Goal: Task Accomplishment & Management: Manage account settings

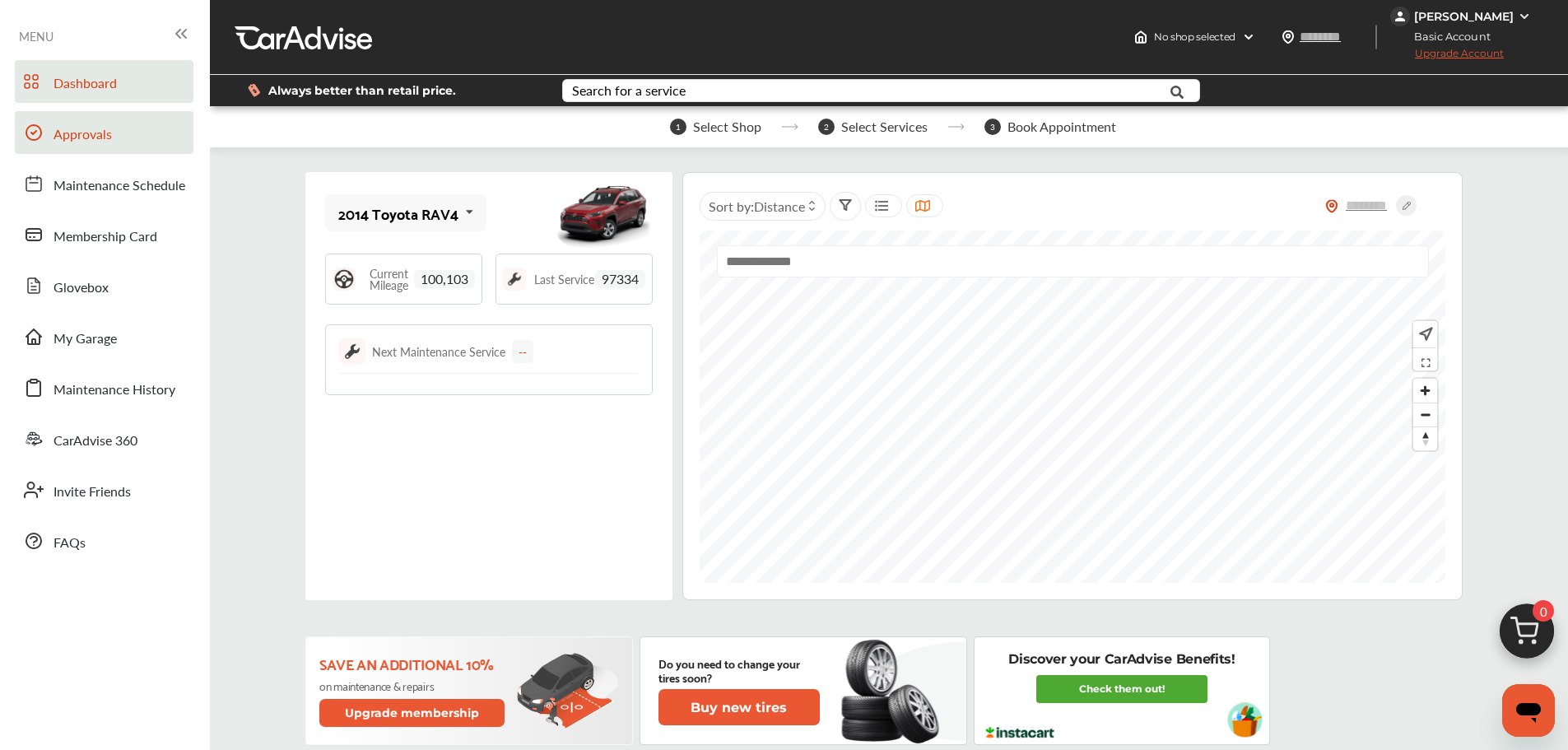
click at [60, 145] on span "Approvals" at bounding box center [83, 135] width 59 height 21
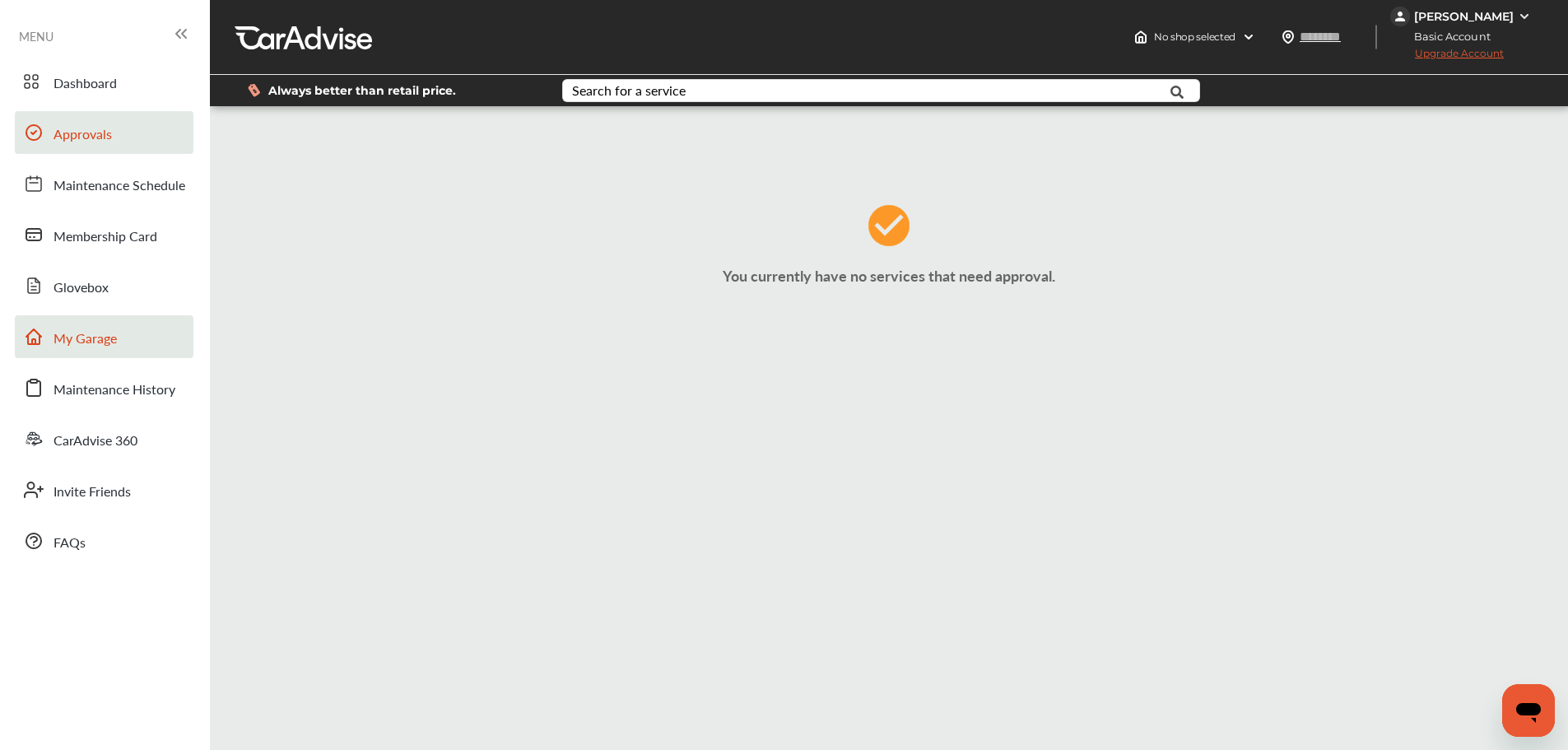
click at [118, 350] on link "My Garage" at bounding box center [104, 337] width 179 height 43
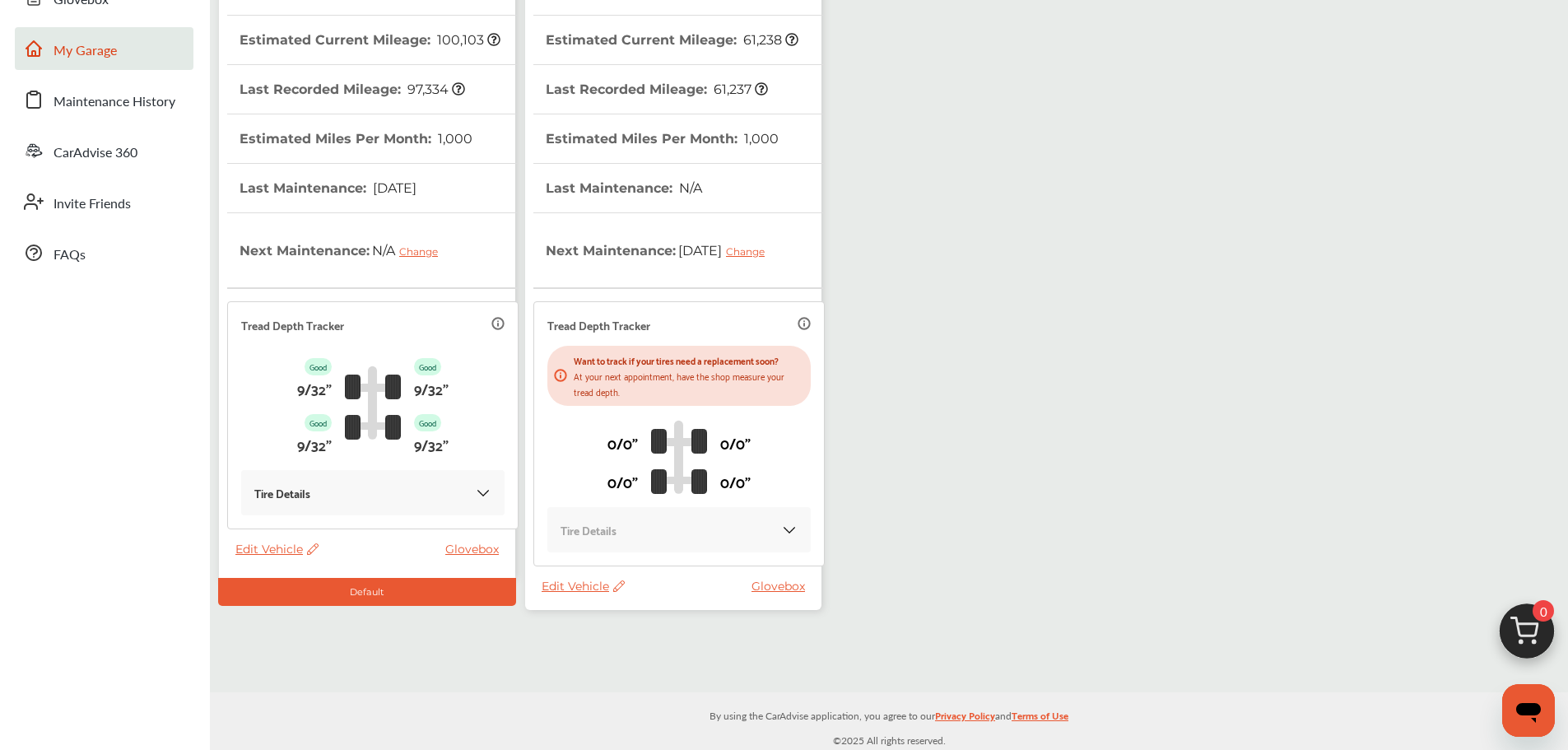
scroll to position [289, 0]
click at [581, 591] on span "Edit Vehicle" at bounding box center [583, 584] width 83 height 15
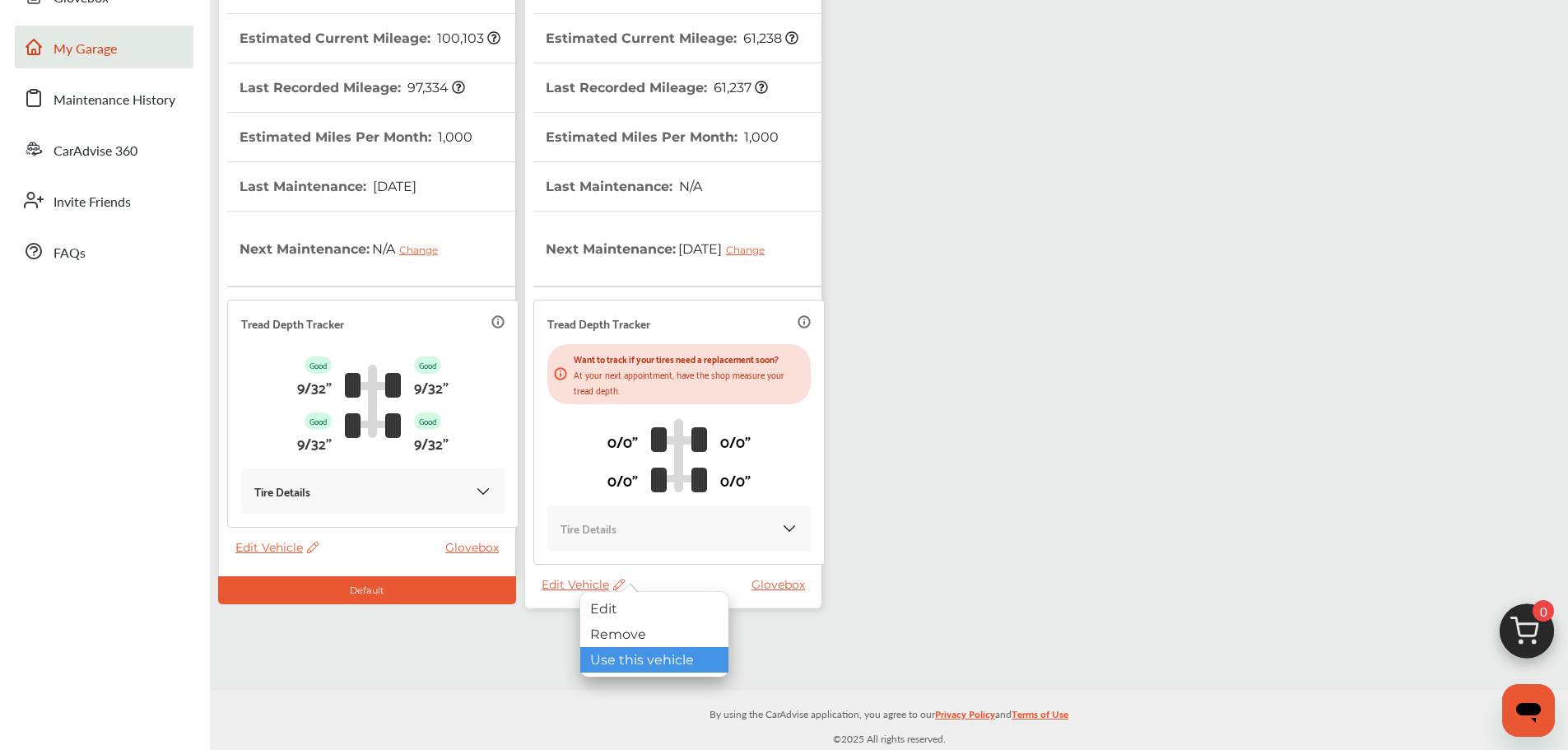
click at [632, 655] on div "Use this vehicle" at bounding box center [654, 659] width 148 height 25
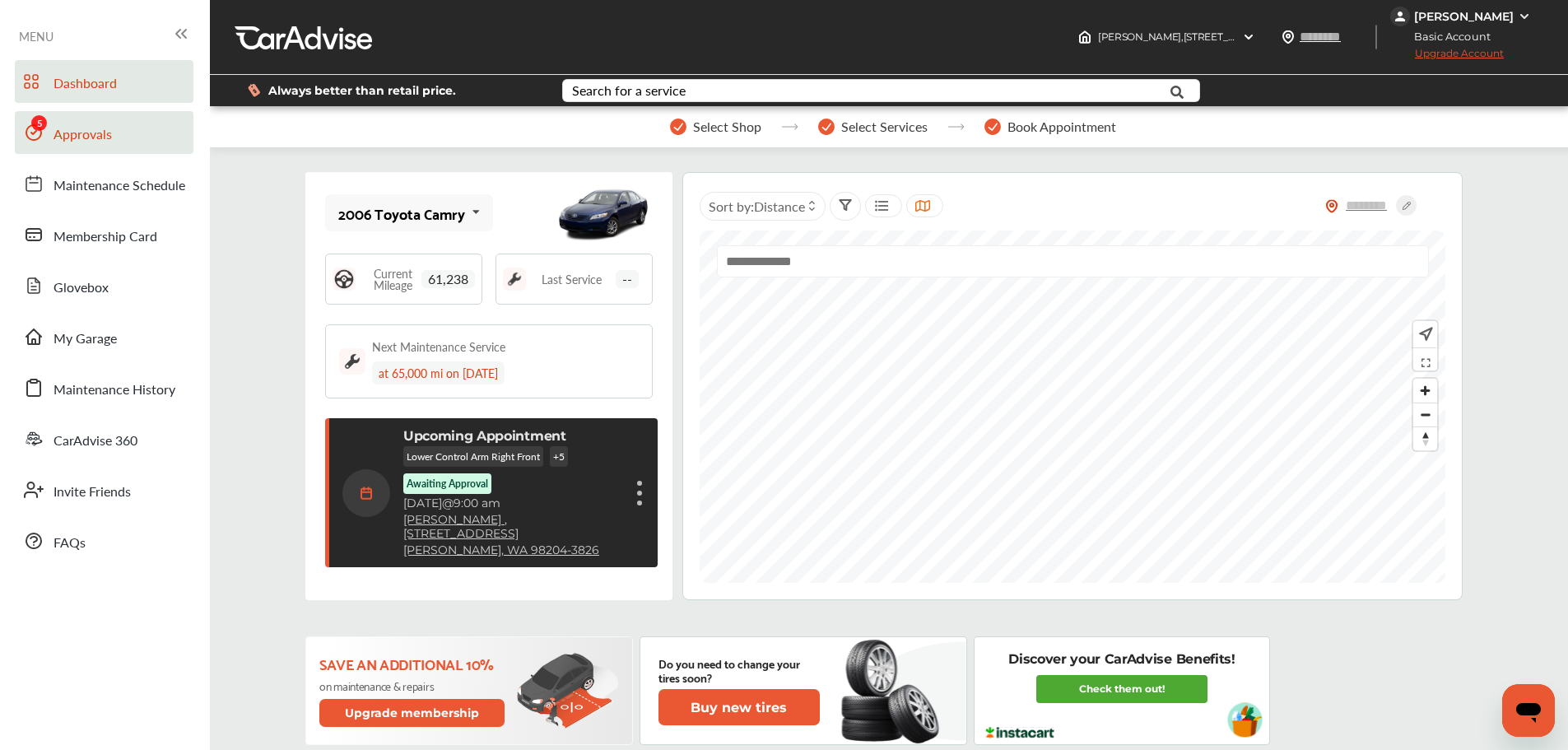
click at [66, 148] on link "Approvals" at bounding box center [104, 132] width 179 height 43
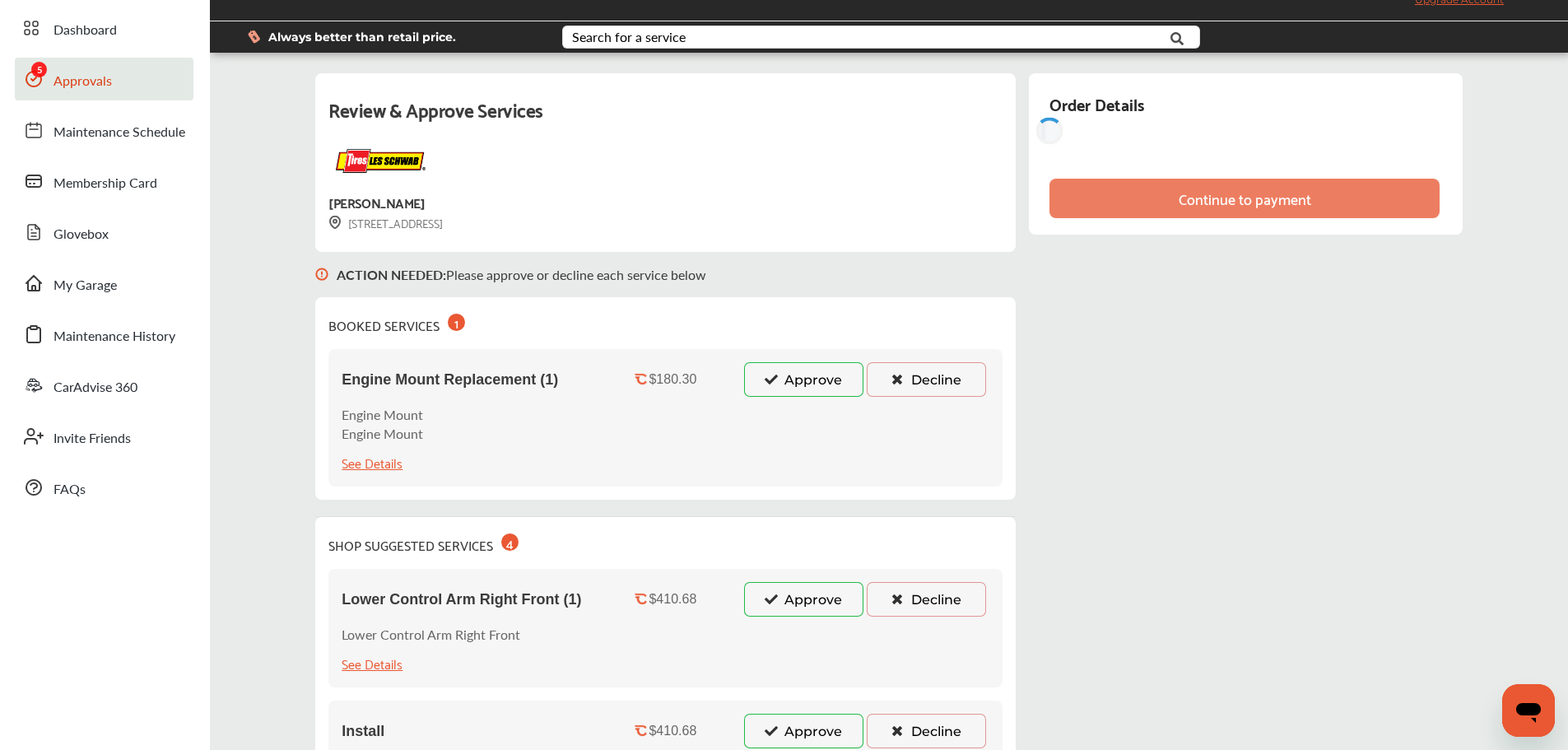
scroll to position [82, 0]
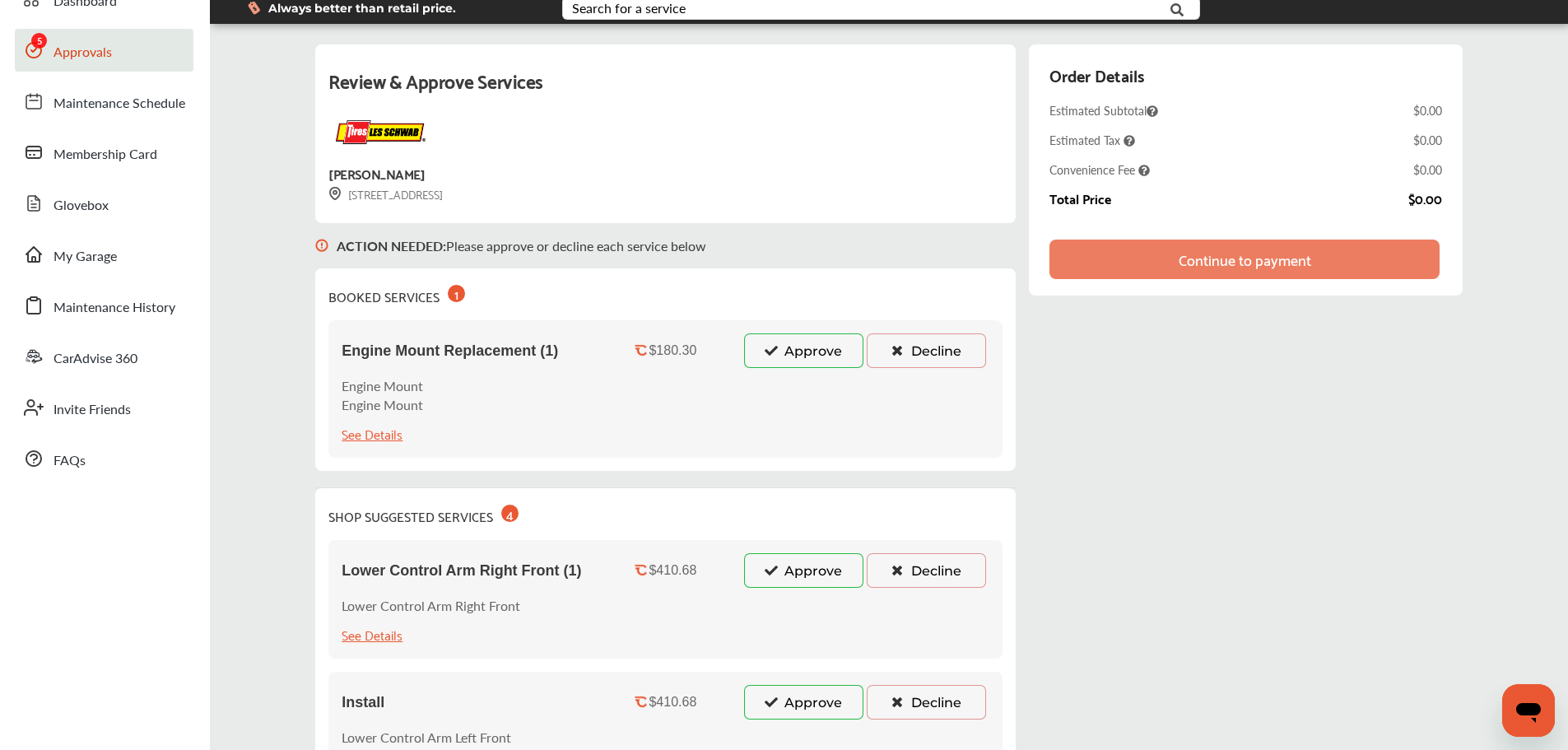
click at [768, 341] on button "Approve" at bounding box center [804, 350] width 119 height 34
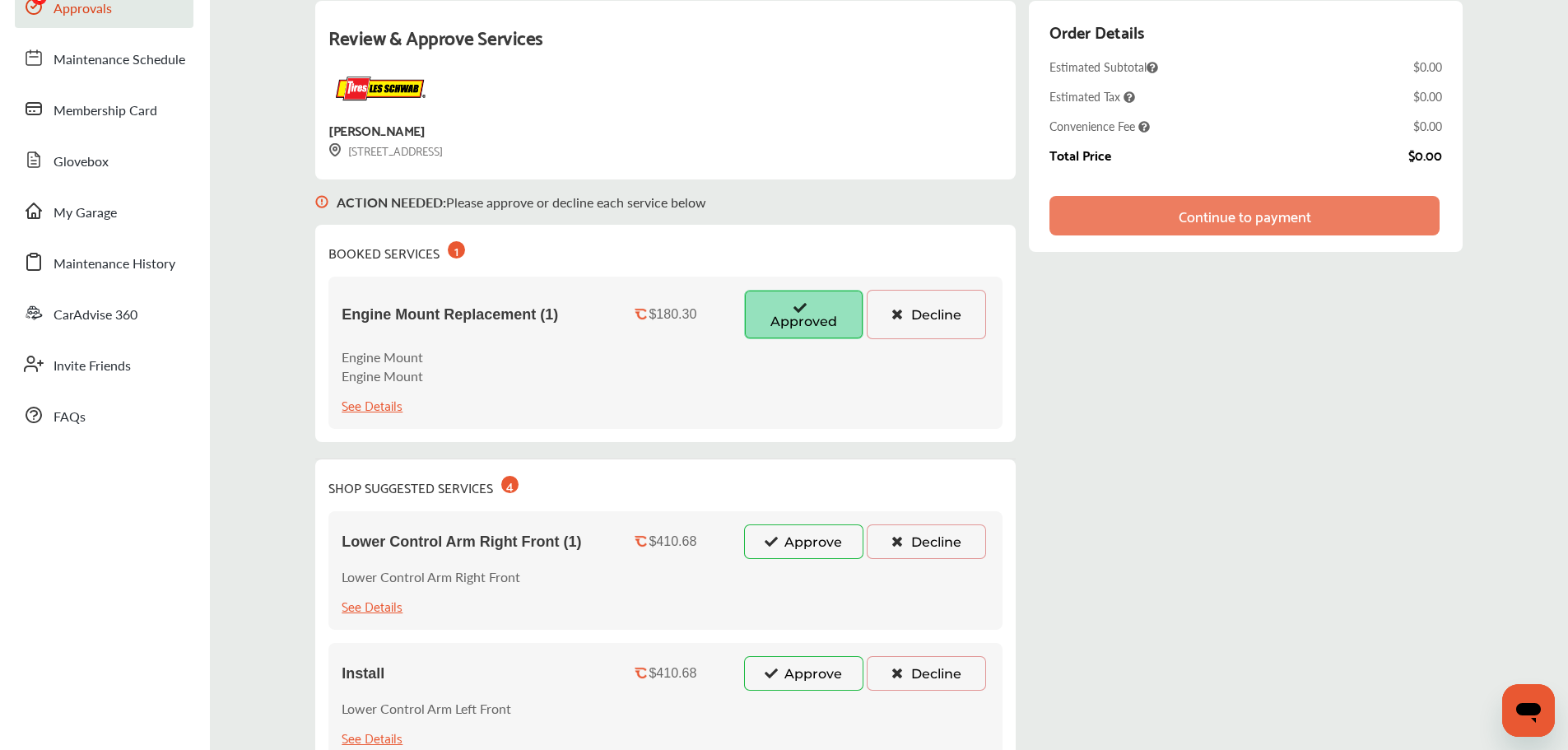
scroll to position [165, 0]
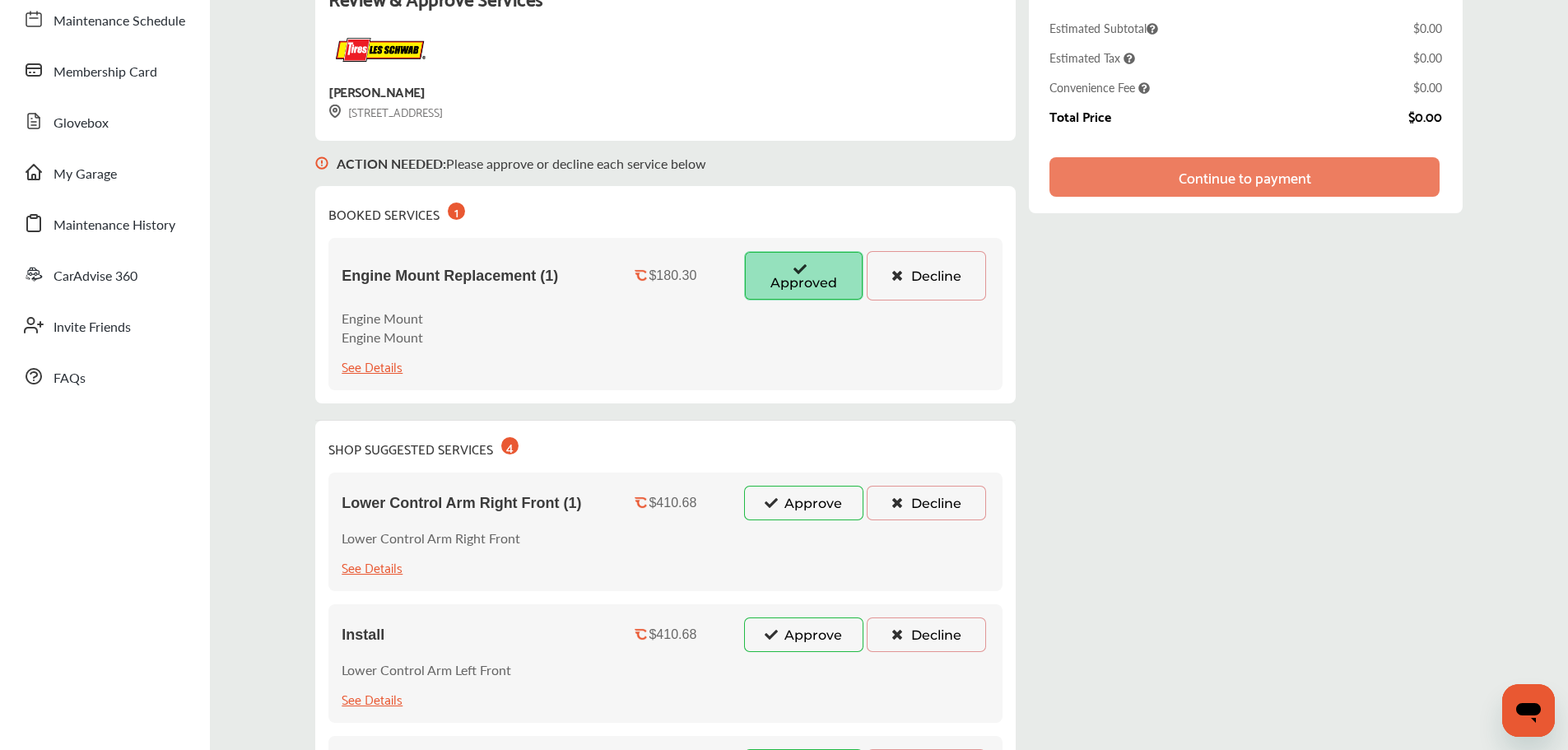
click at [805, 503] on button "Approve" at bounding box center [804, 502] width 119 height 34
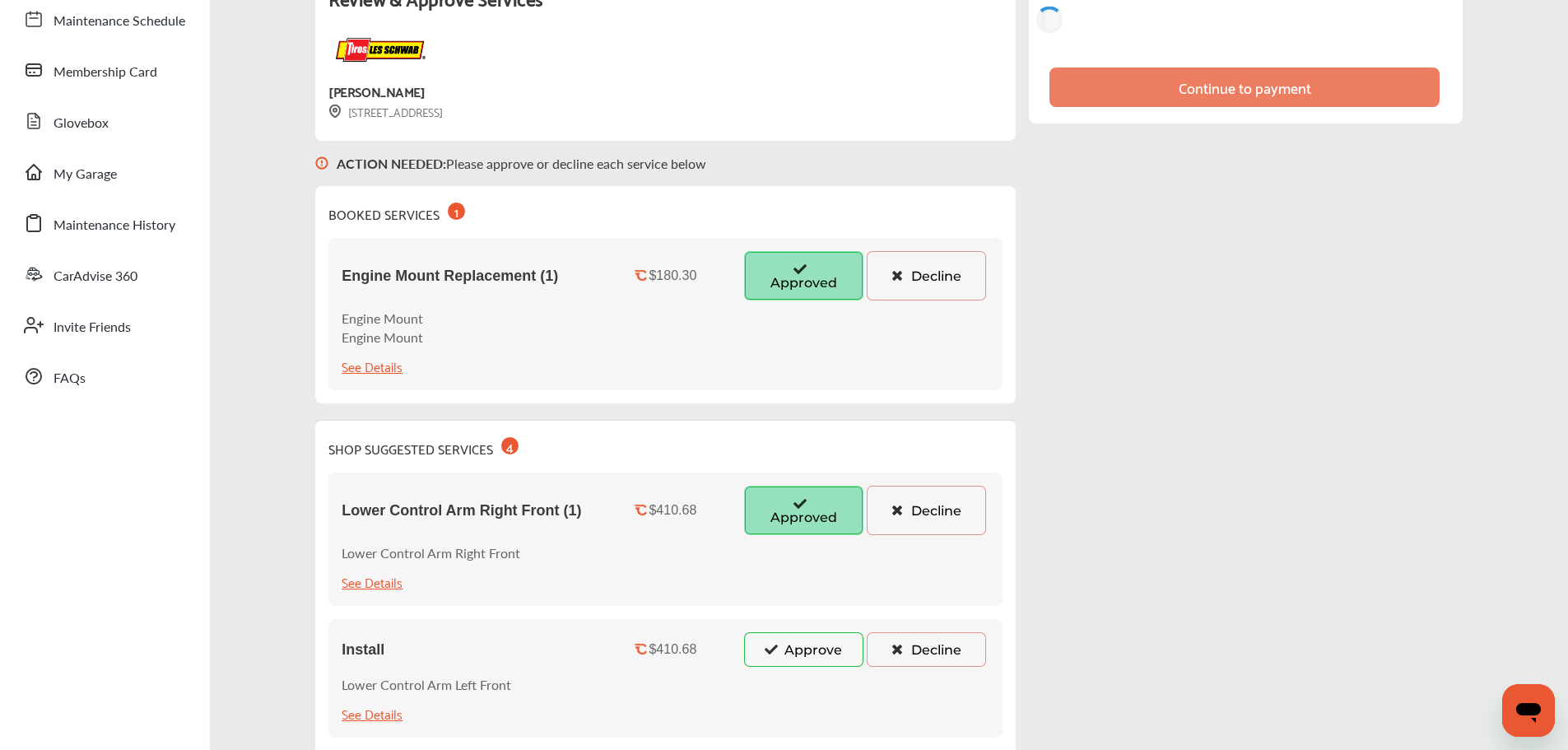
click at [789, 649] on button "Approve" at bounding box center [804, 649] width 119 height 34
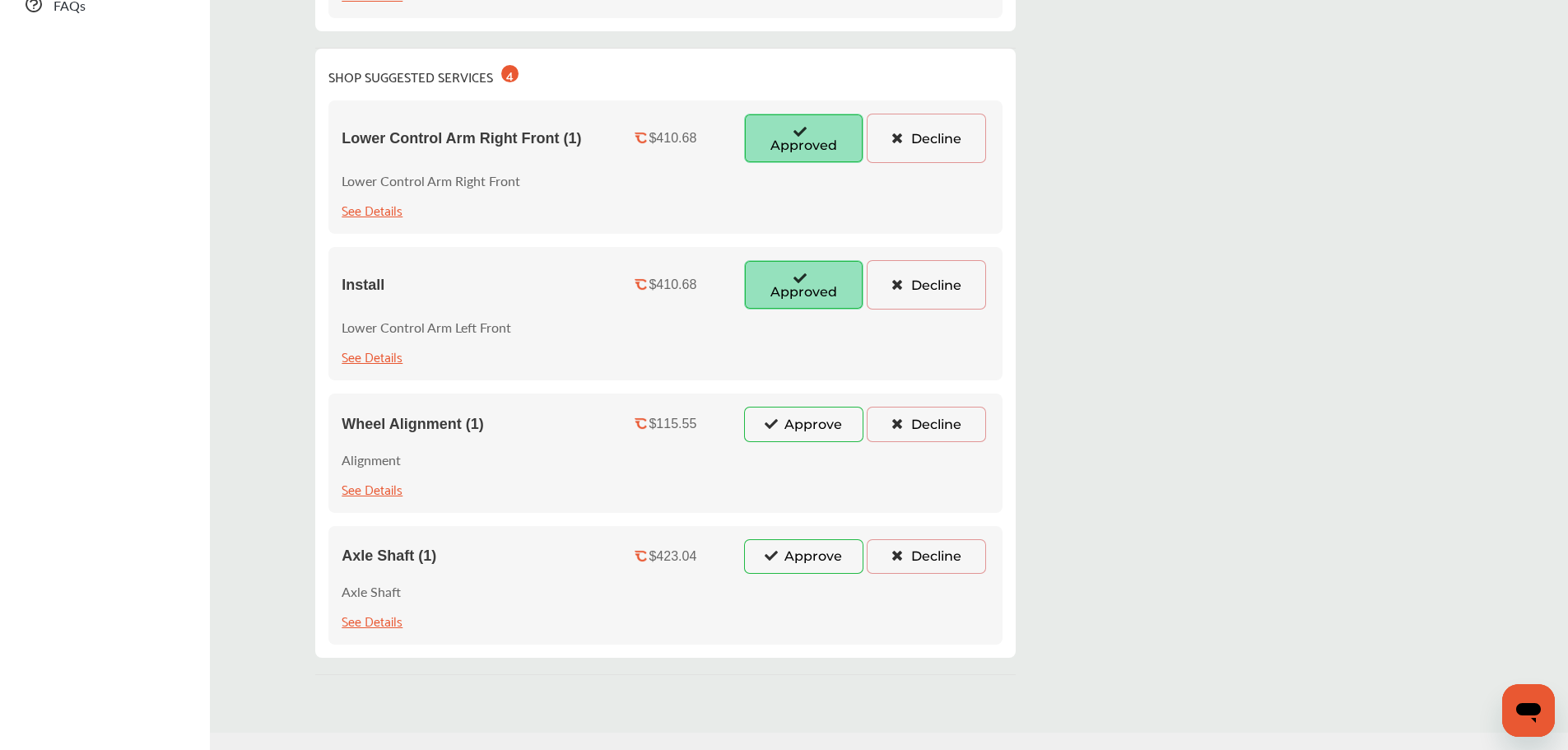
scroll to position [576, 0]
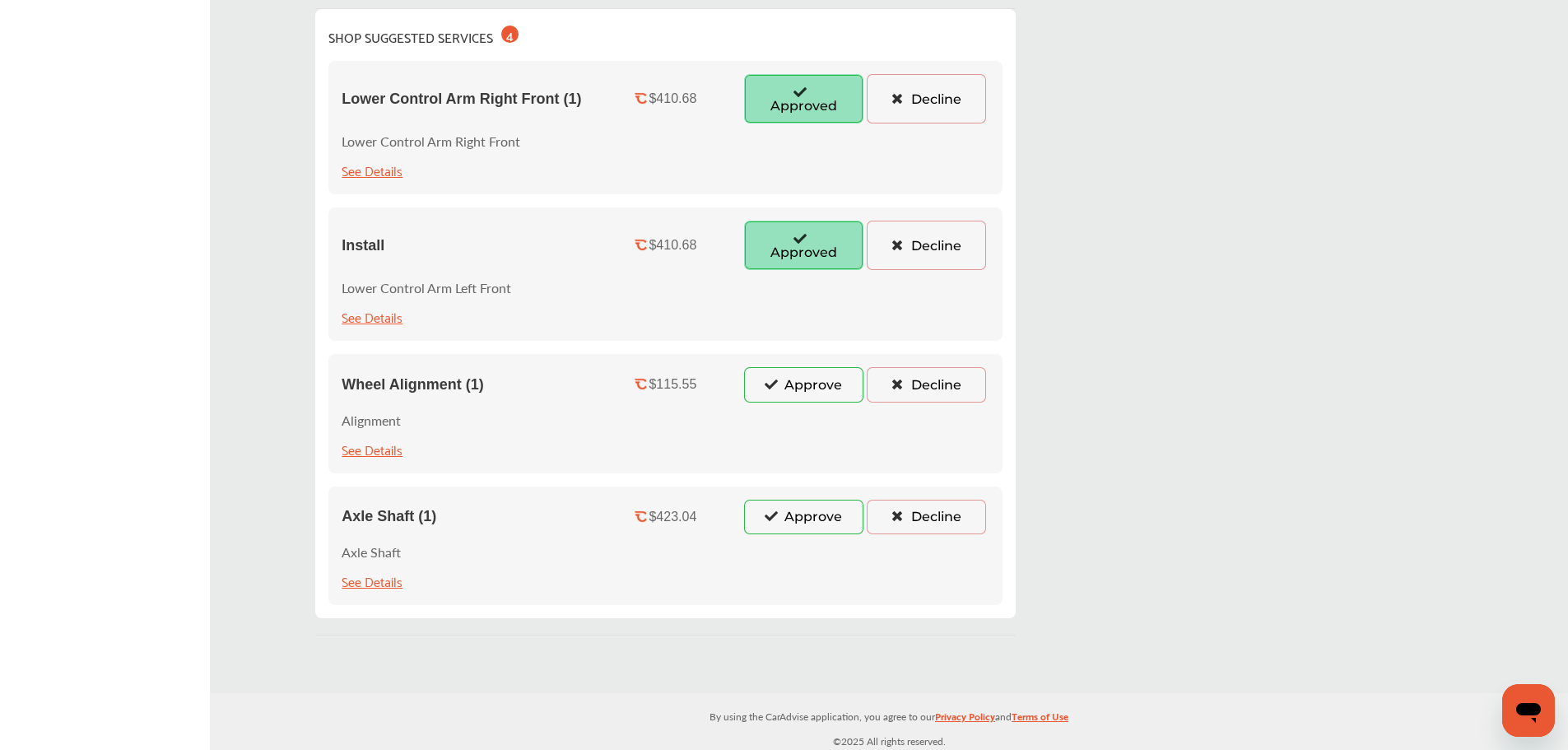
click at [797, 394] on button "Approve" at bounding box center [804, 384] width 119 height 34
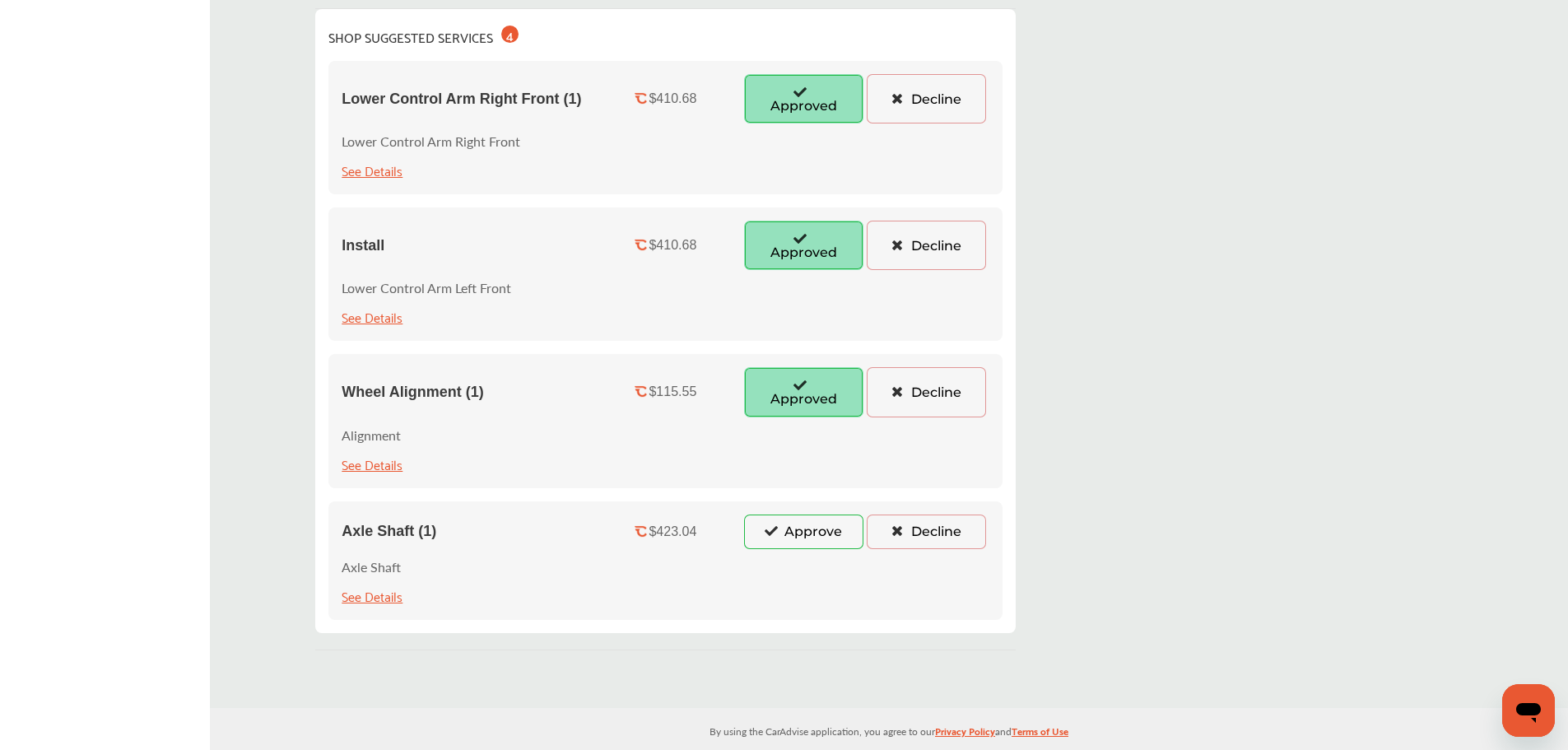
click at [803, 524] on button "Approve" at bounding box center [804, 531] width 119 height 34
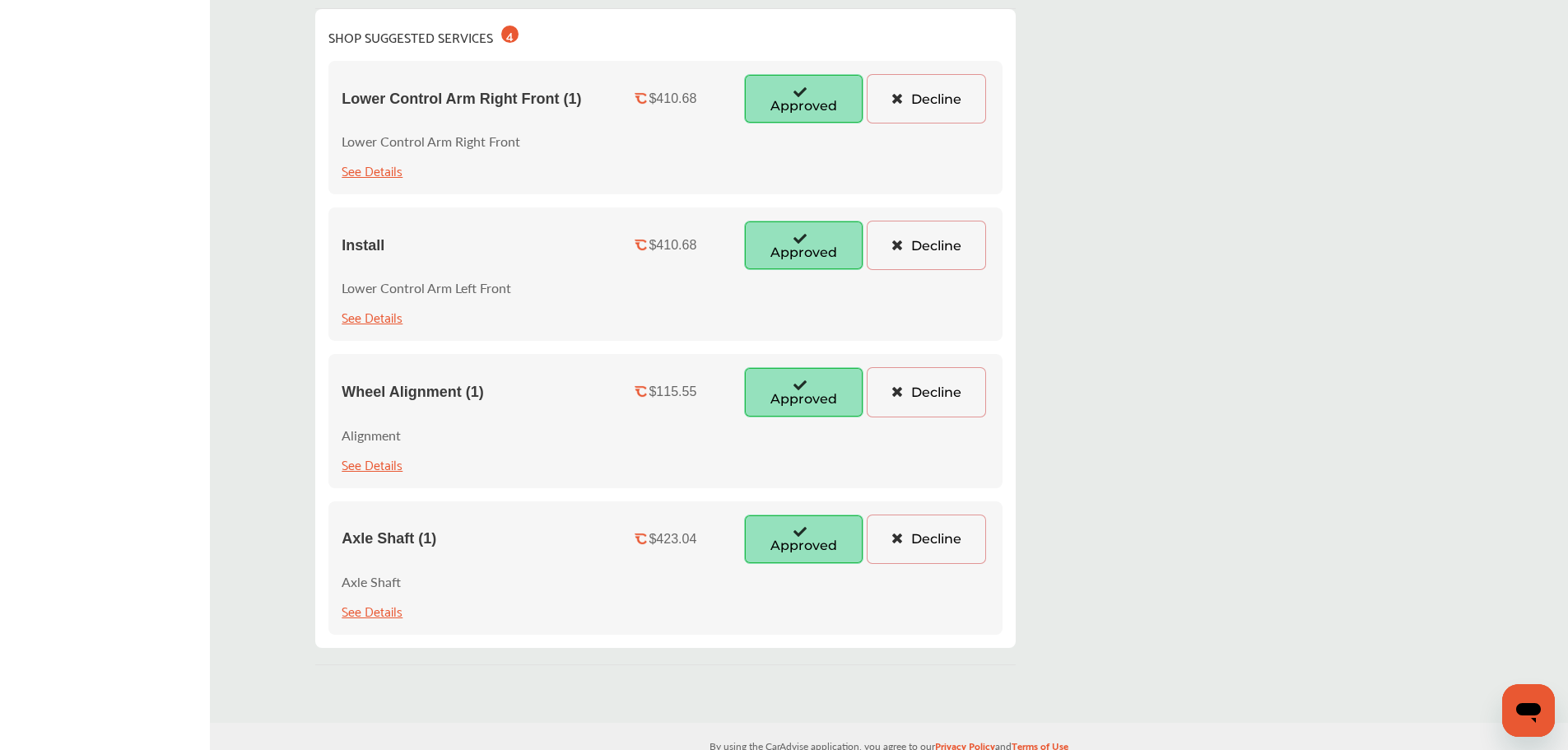
scroll to position [247, 0]
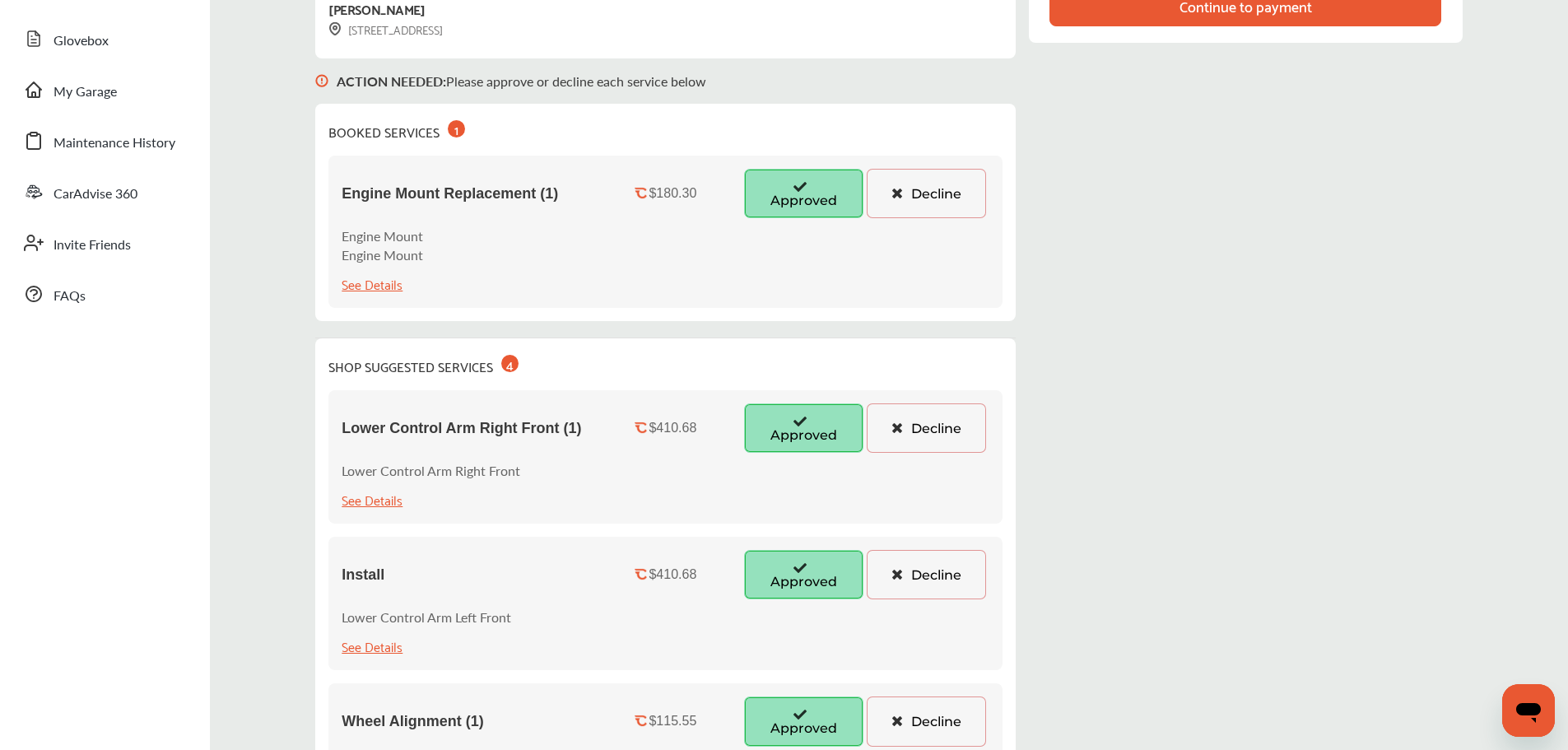
click at [380, 502] on div "See Details" at bounding box center [371, 500] width 60 height 22
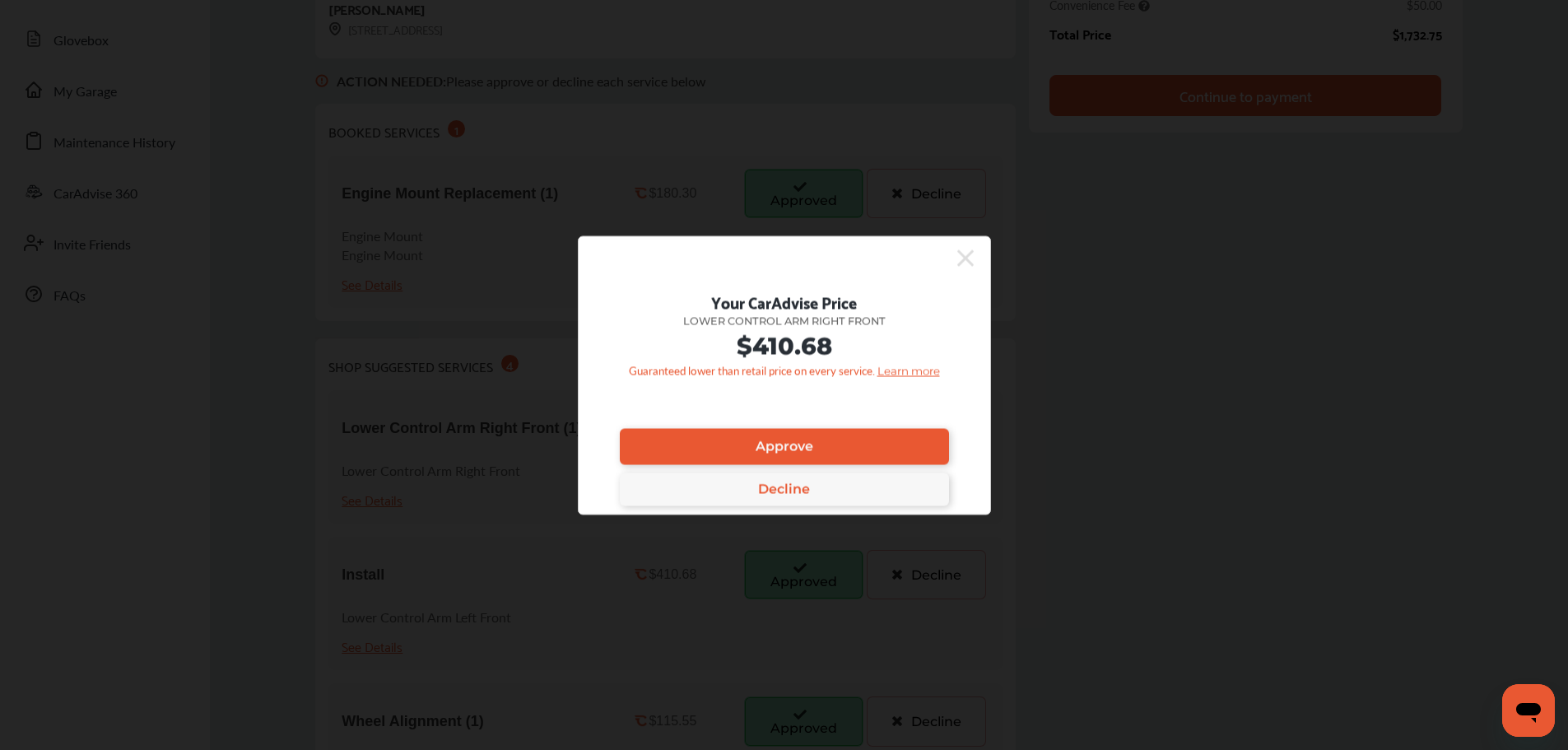
click at [968, 257] on icon at bounding box center [966, 258] width 17 height 17
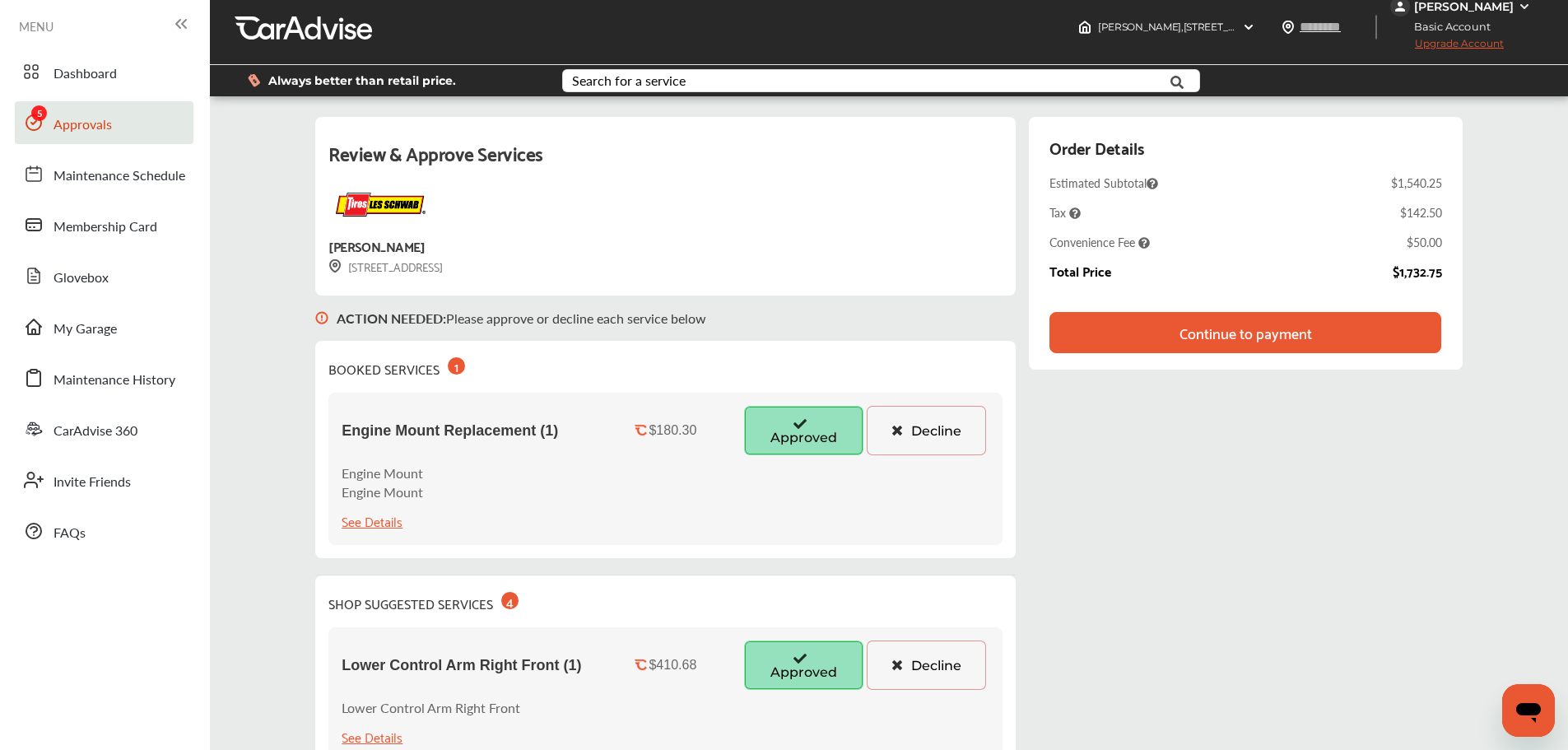
scroll to position [0, 0]
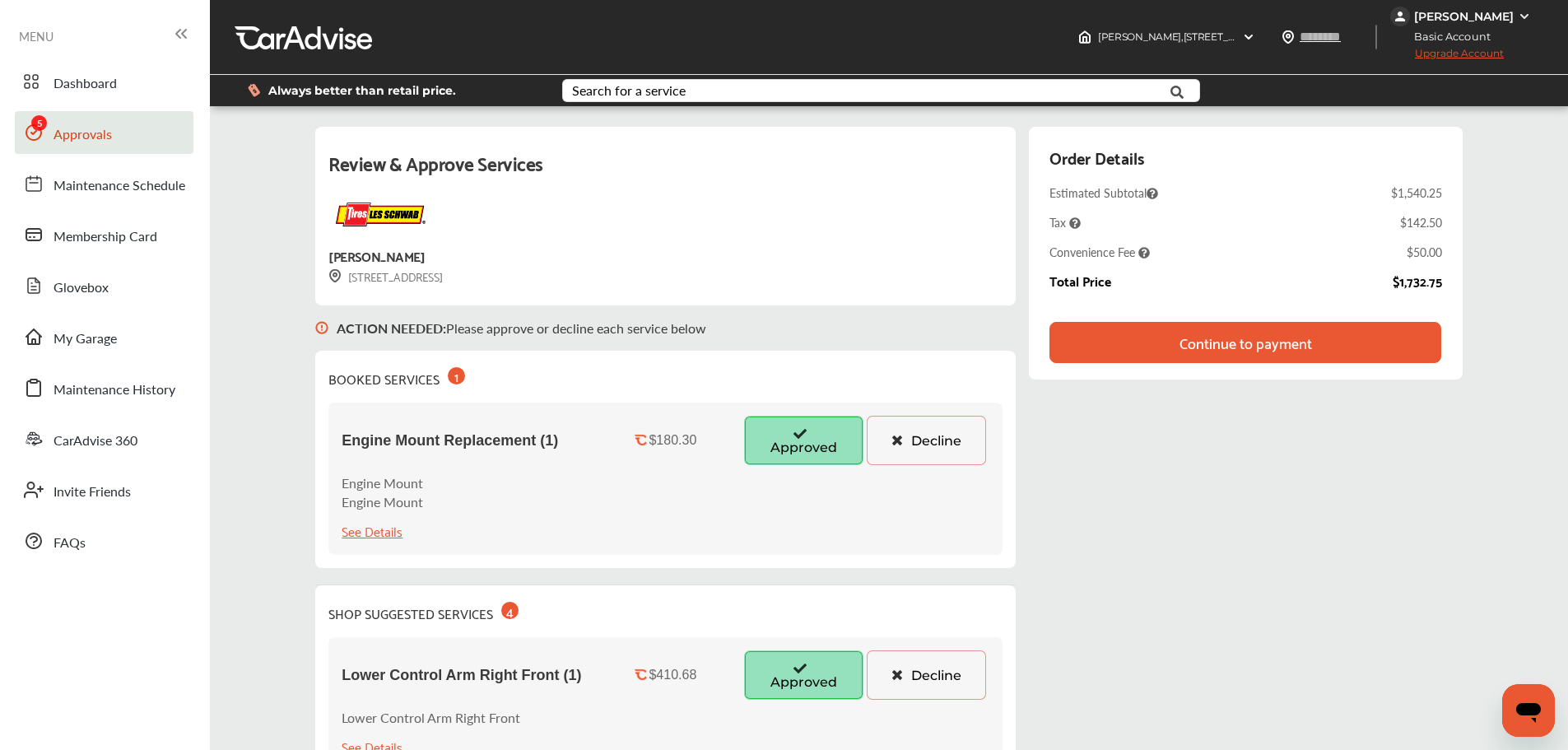
click at [1523, 17] on img at bounding box center [1524, 17] width 13 height 13
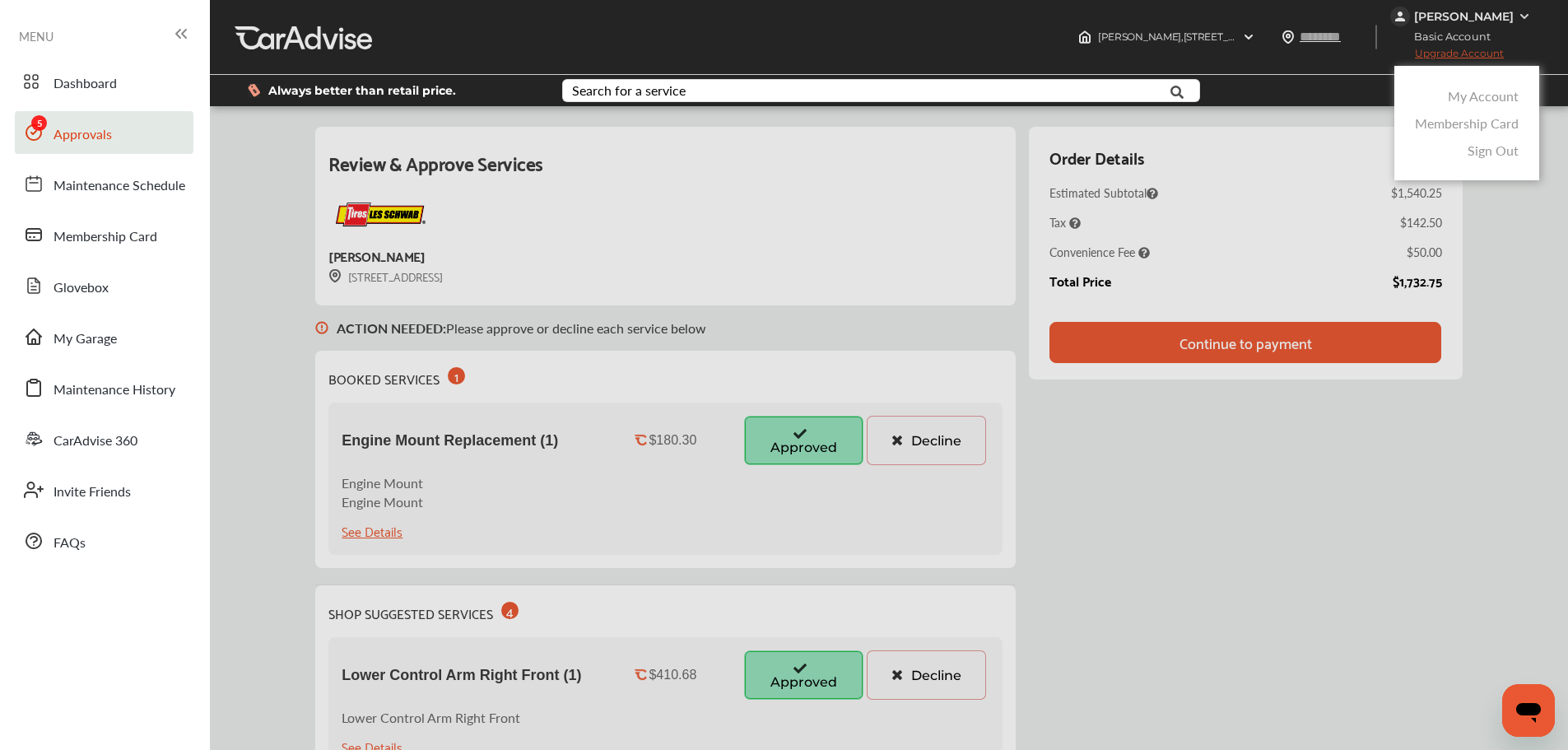
click at [1400, 476] on div at bounding box center [784, 416] width 1568 height 832
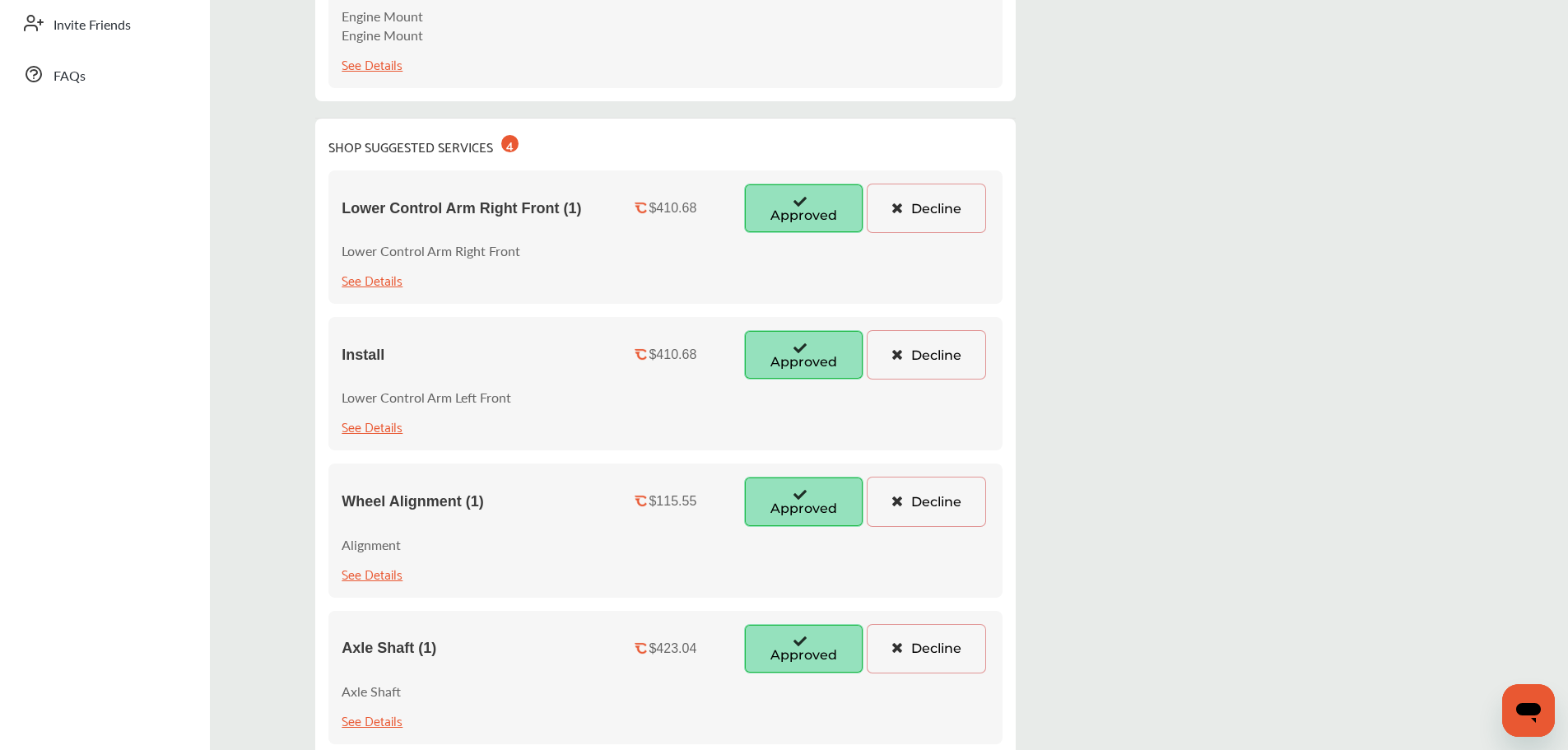
scroll to position [444, 0]
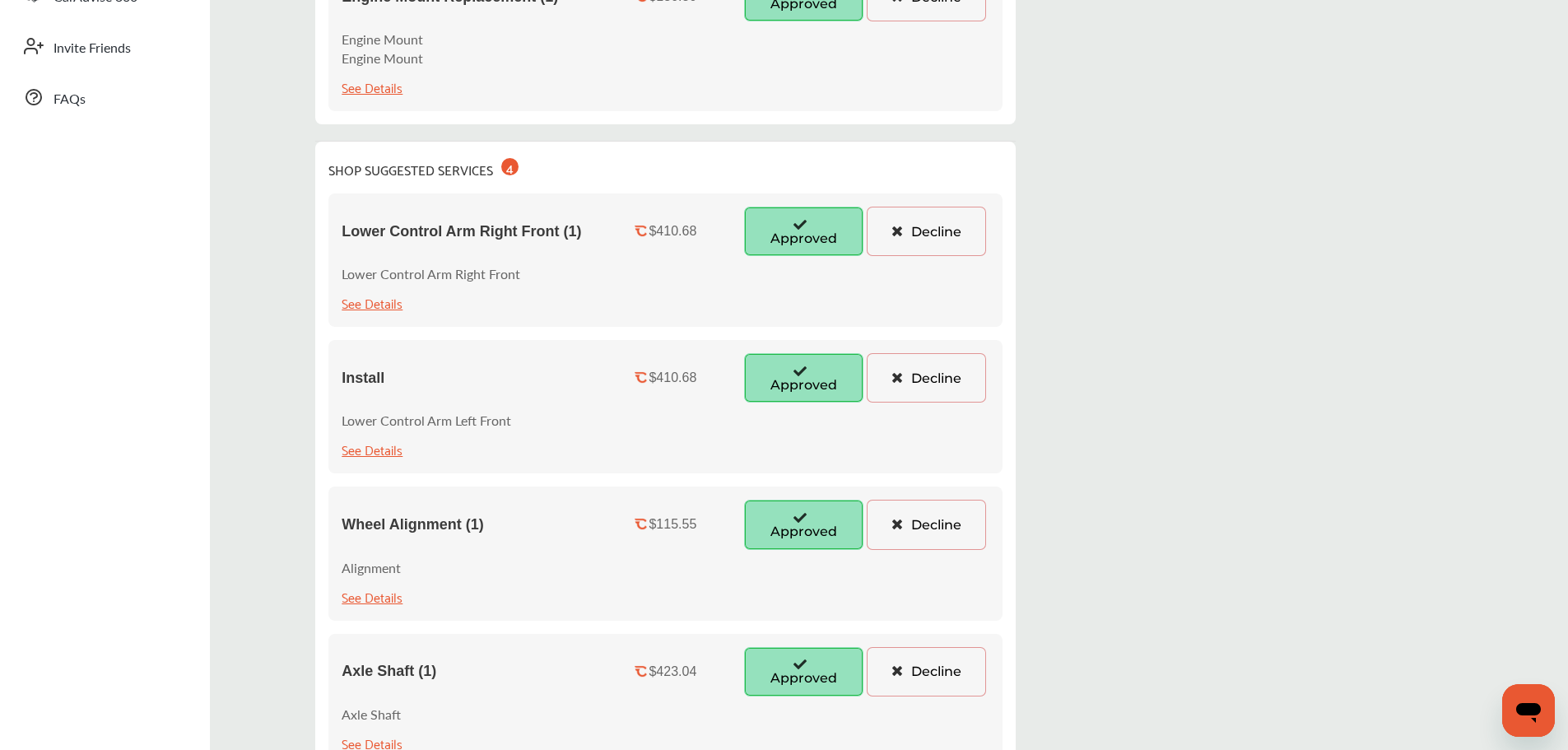
click at [918, 234] on button "Decline" at bounding box center [927, 231] width 119 height 49
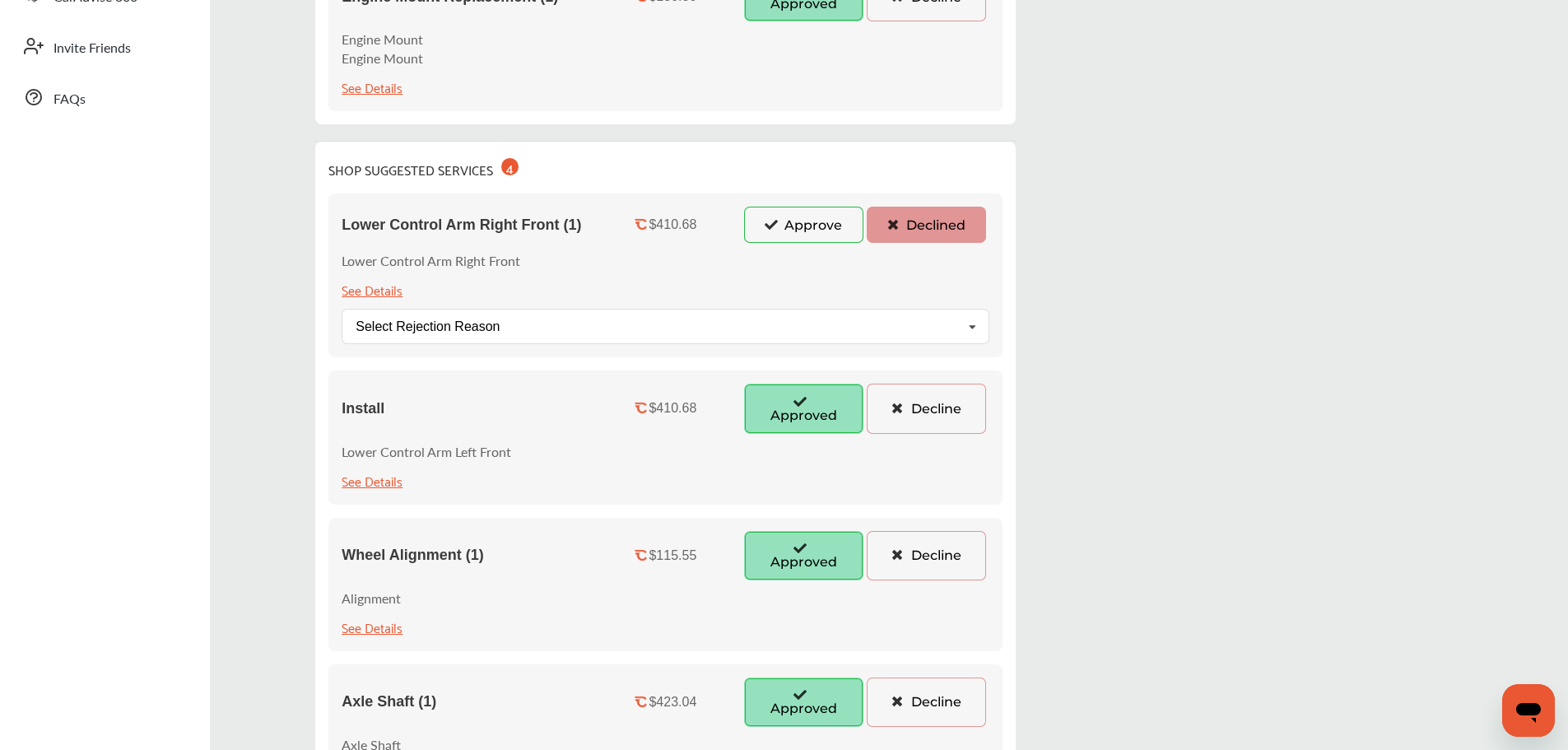
click at [797, 230] on button "Approve" at bounding box center [804, 224] width 119 height 36
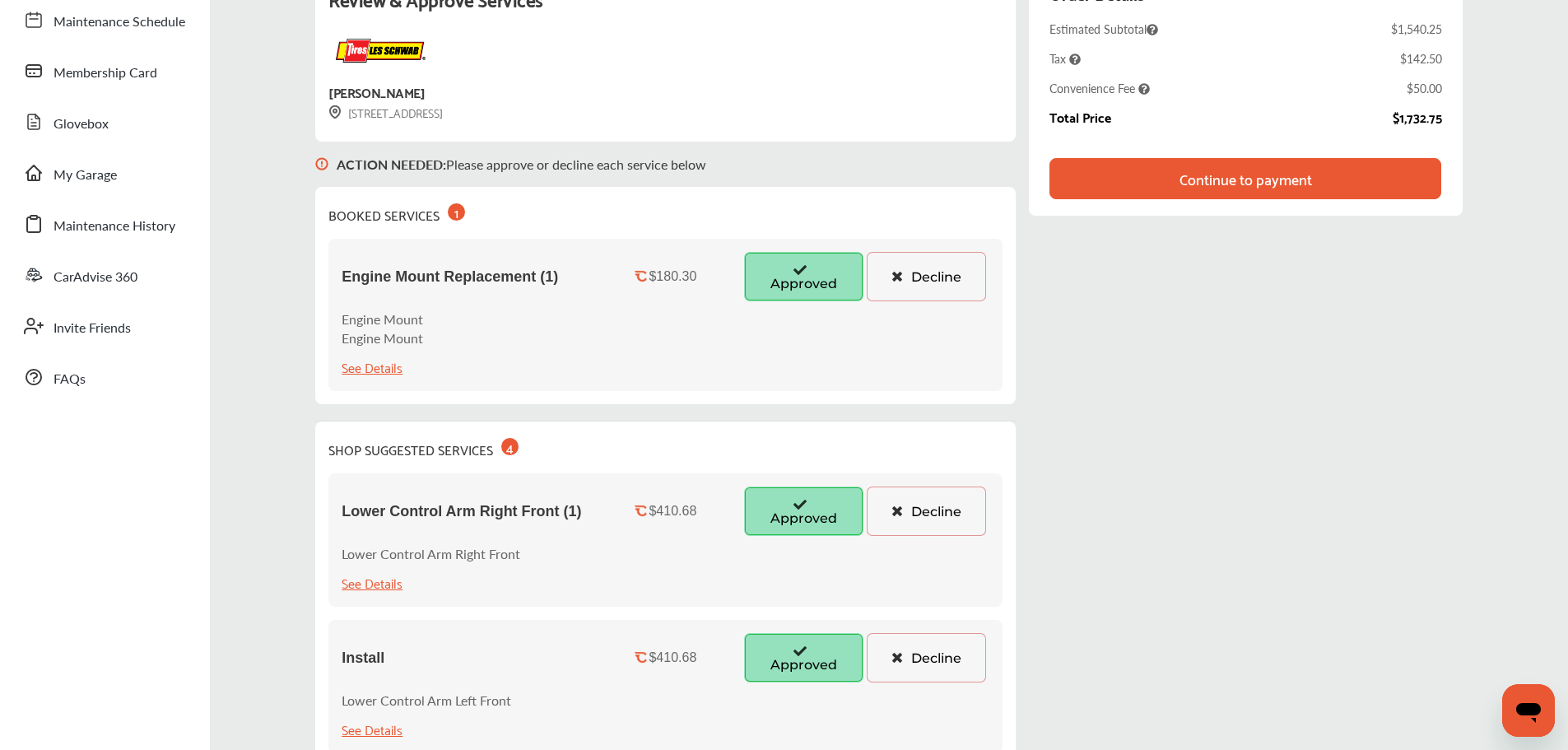
scroll to position [0, 0]
